Goal: Task Accomplishment & Management: Manage account settings

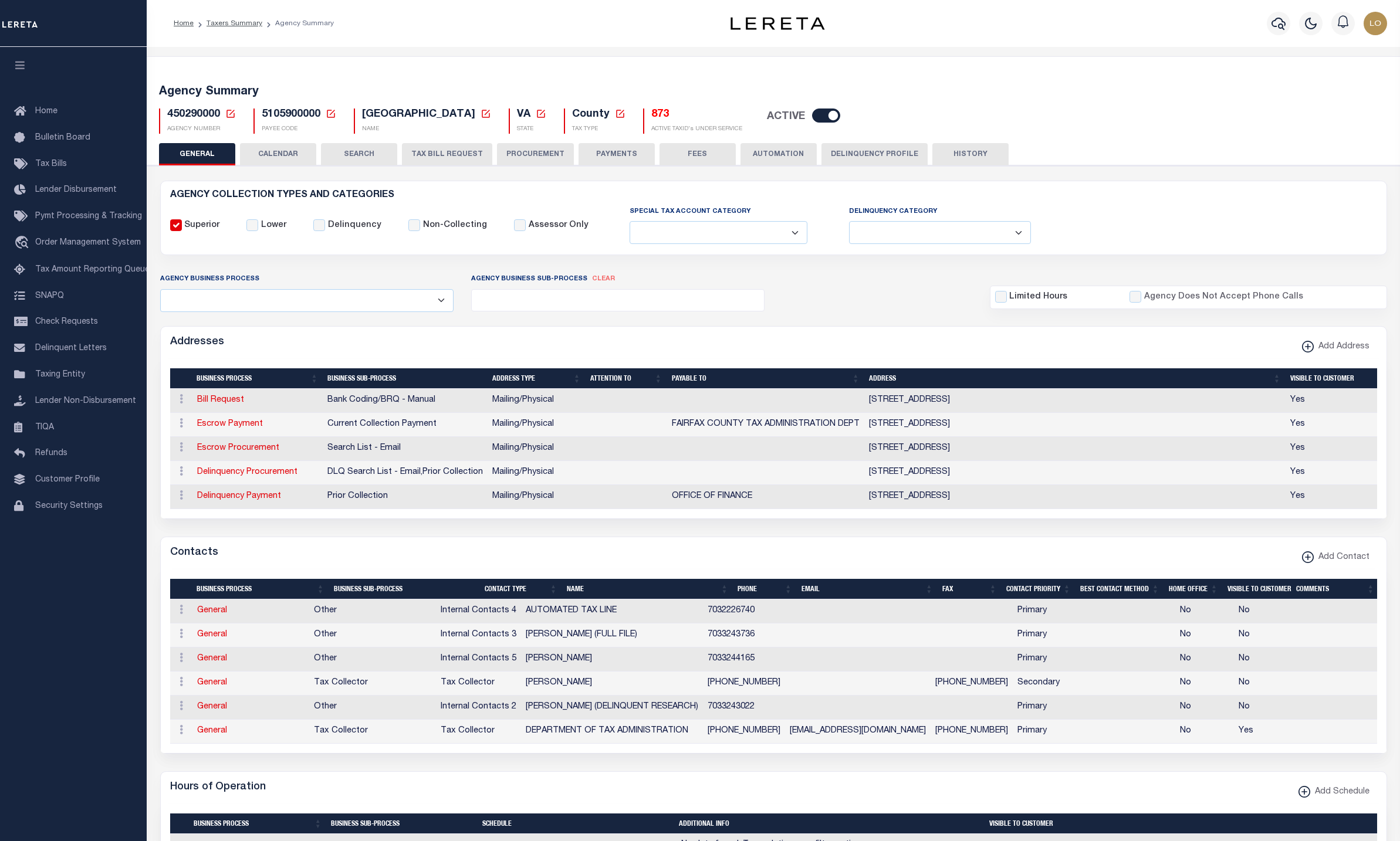
select select
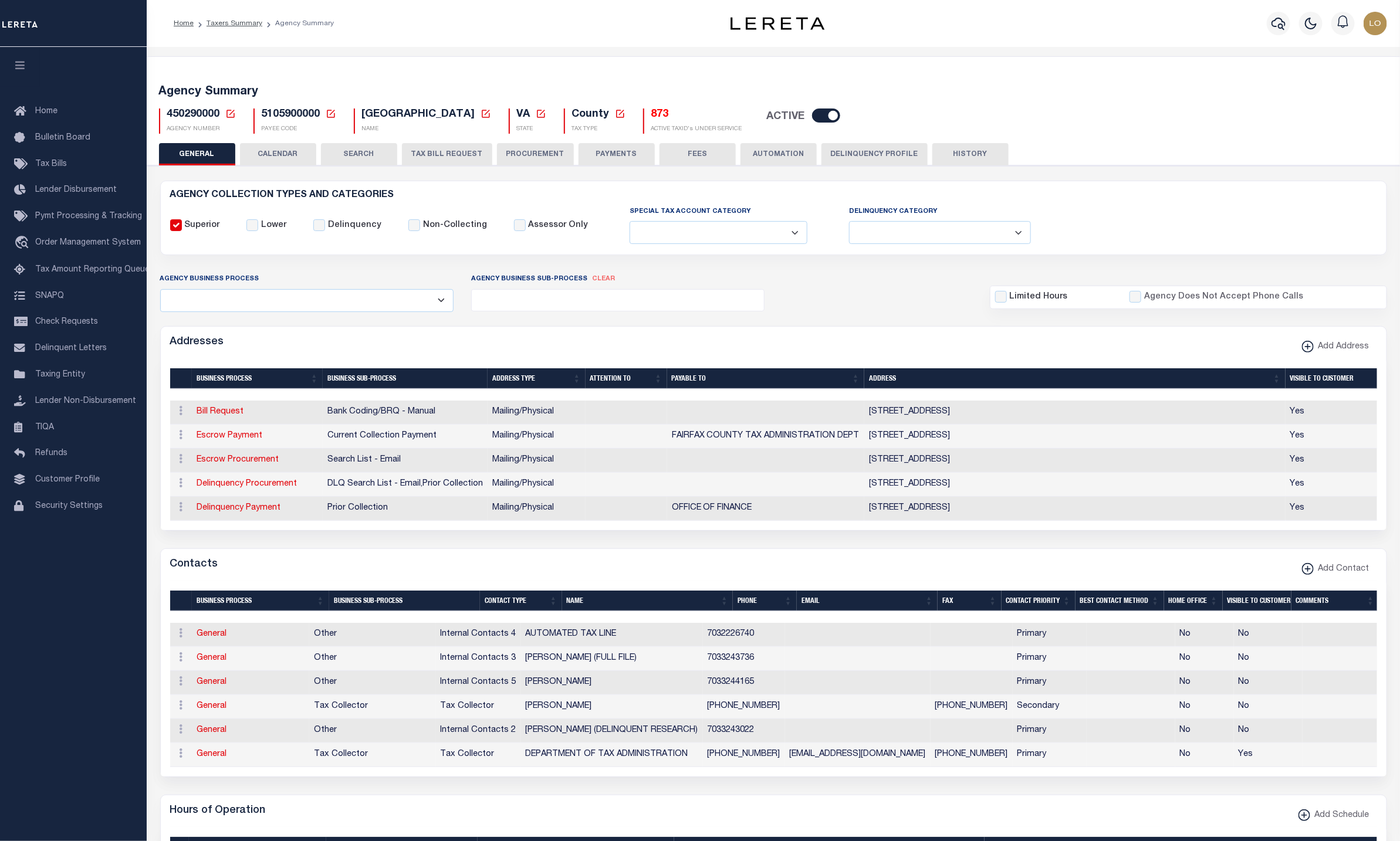
click at [230, 111] on icon at bounding box center [230, 114] width 8 height 8
click at [304, 157] on input "Agency Number" at bounding box center [369, 155] width 236 height 23
paste input "060050109"
type input "060050109"
click at [483, 188] on button "Ok" at bounding box center [458, 187] width 59 height 21
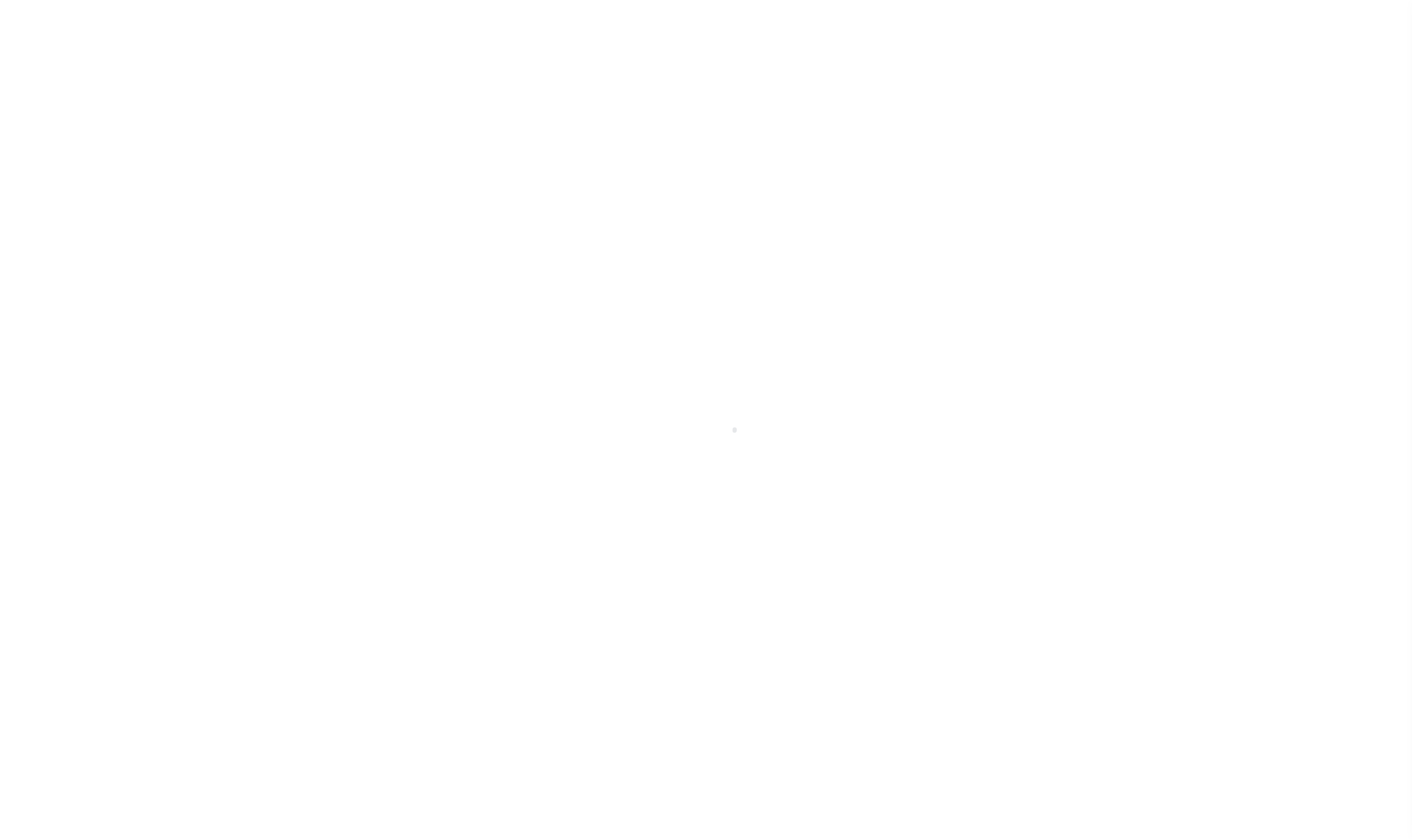
select select
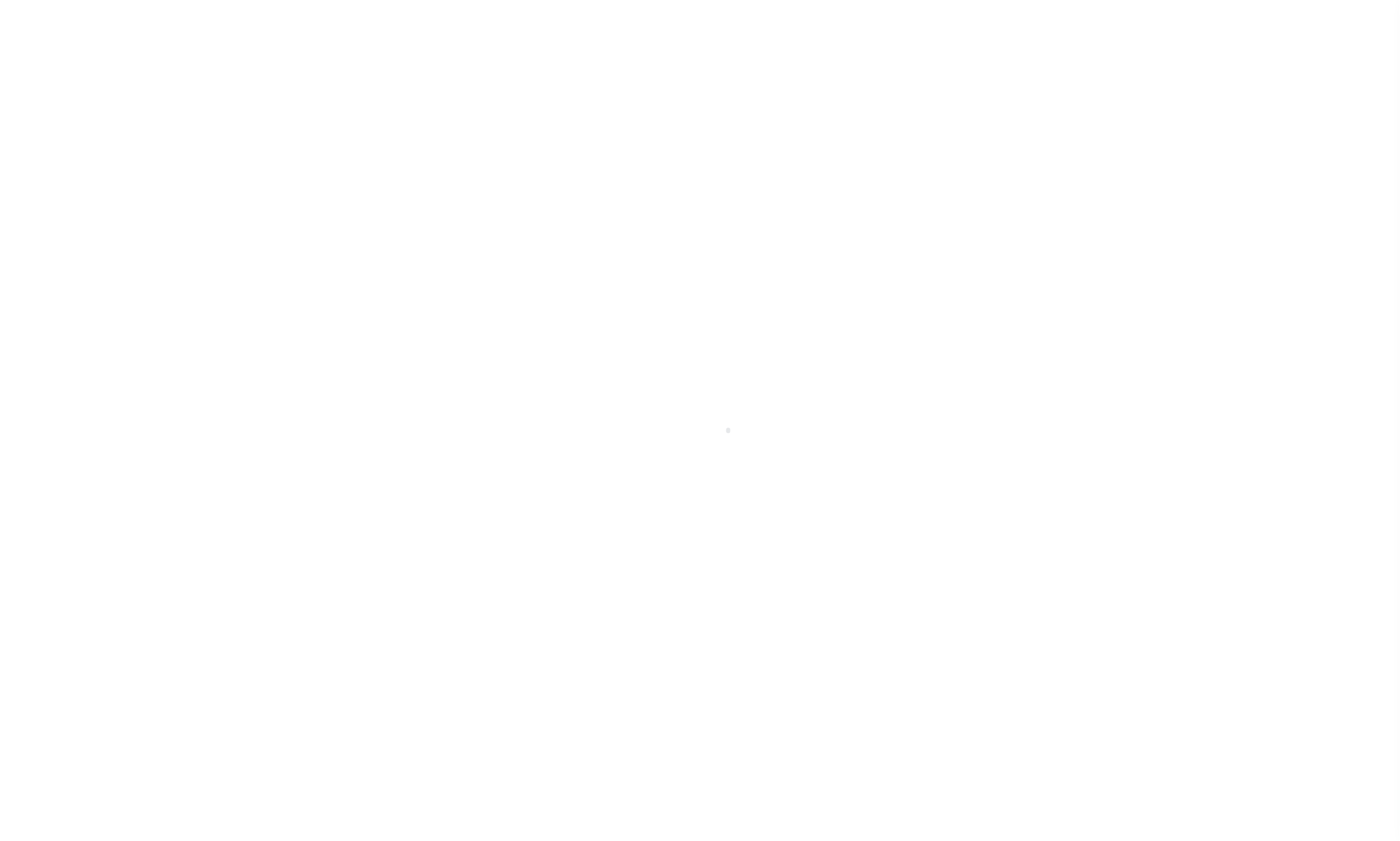
checkbox input "false"
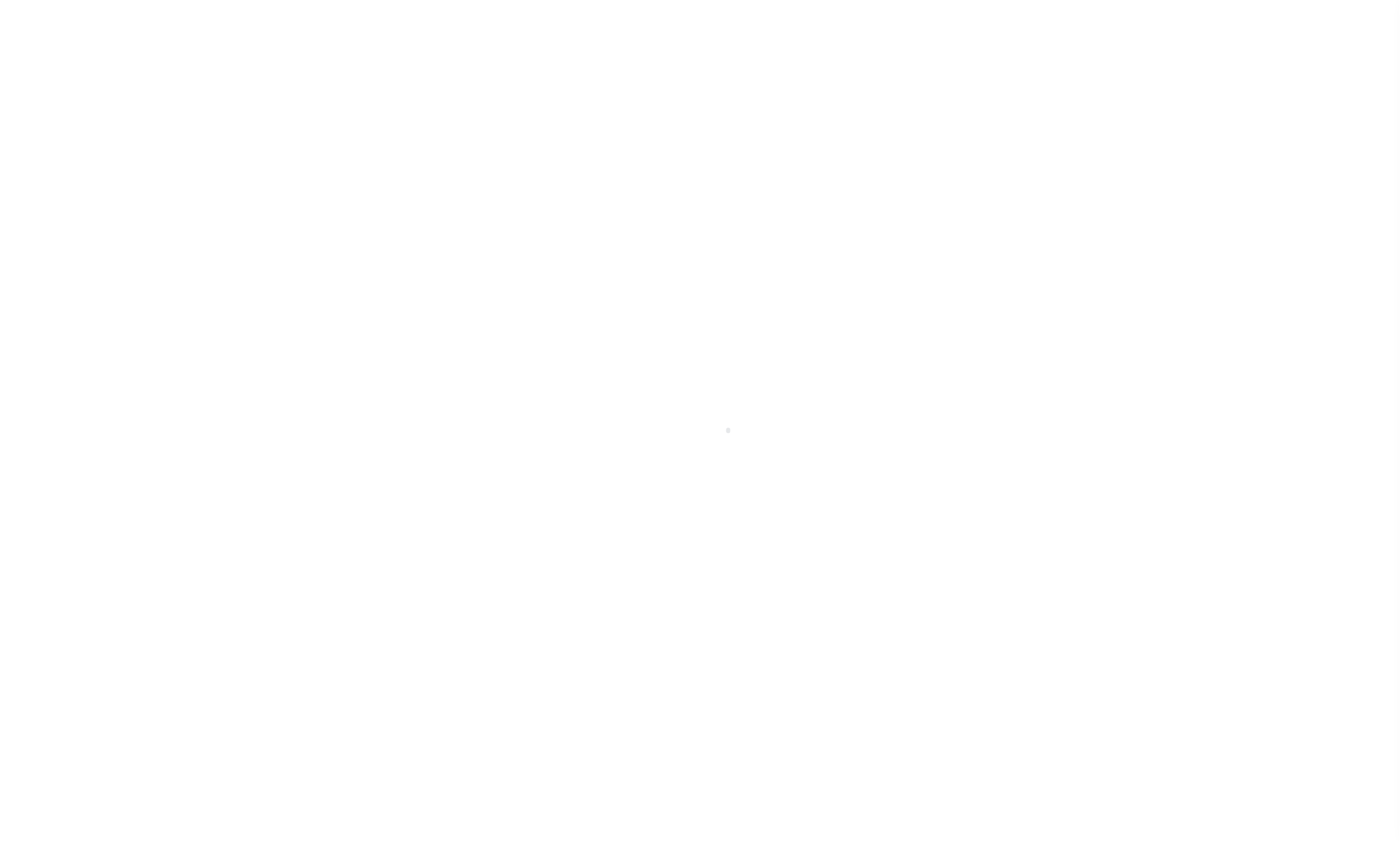
checkbox input "false"
type input "900904003"
